Goal: Task Accomplishment & Management: Use online tool/utility

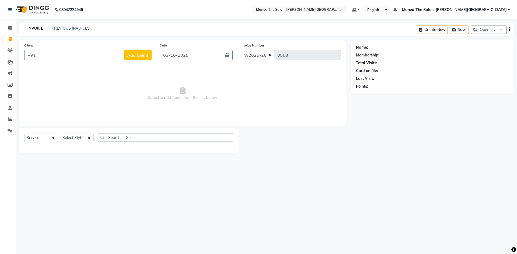
select select "8762"
select select "service"
click at [11, 38] on icon at bounding box center [10, 39] width 3 height 4
select select "service"
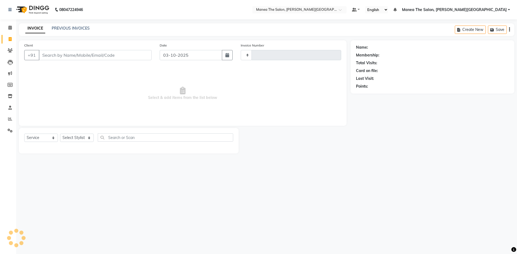
type input "0563"
select select "8762"
click at [11, 118] on icon at bounding box center [10, 119] width 4 height 4
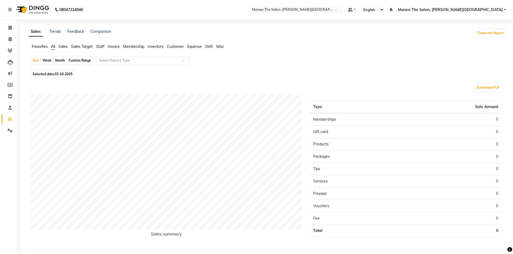
click at [59, 59] on div "Month" at bounding box center [60, 61] width 12 height 8
select select "10"
select select "2025"
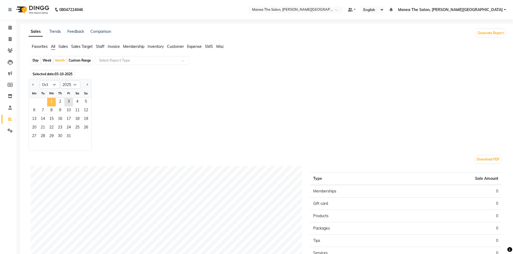
click at [49, 100] on span "1" at bounding box center [51, 102] width 9 height 9
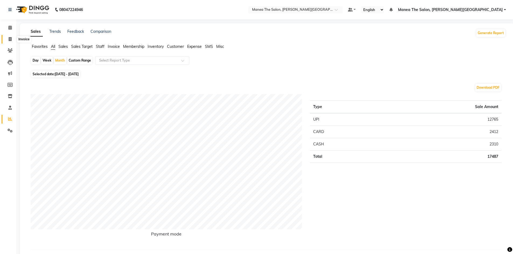
click at [10, 38] on icon at bounding box center [10, 39] width 3 height 4
select select "8762"
select select "service"
